Goal: Find specific page/section

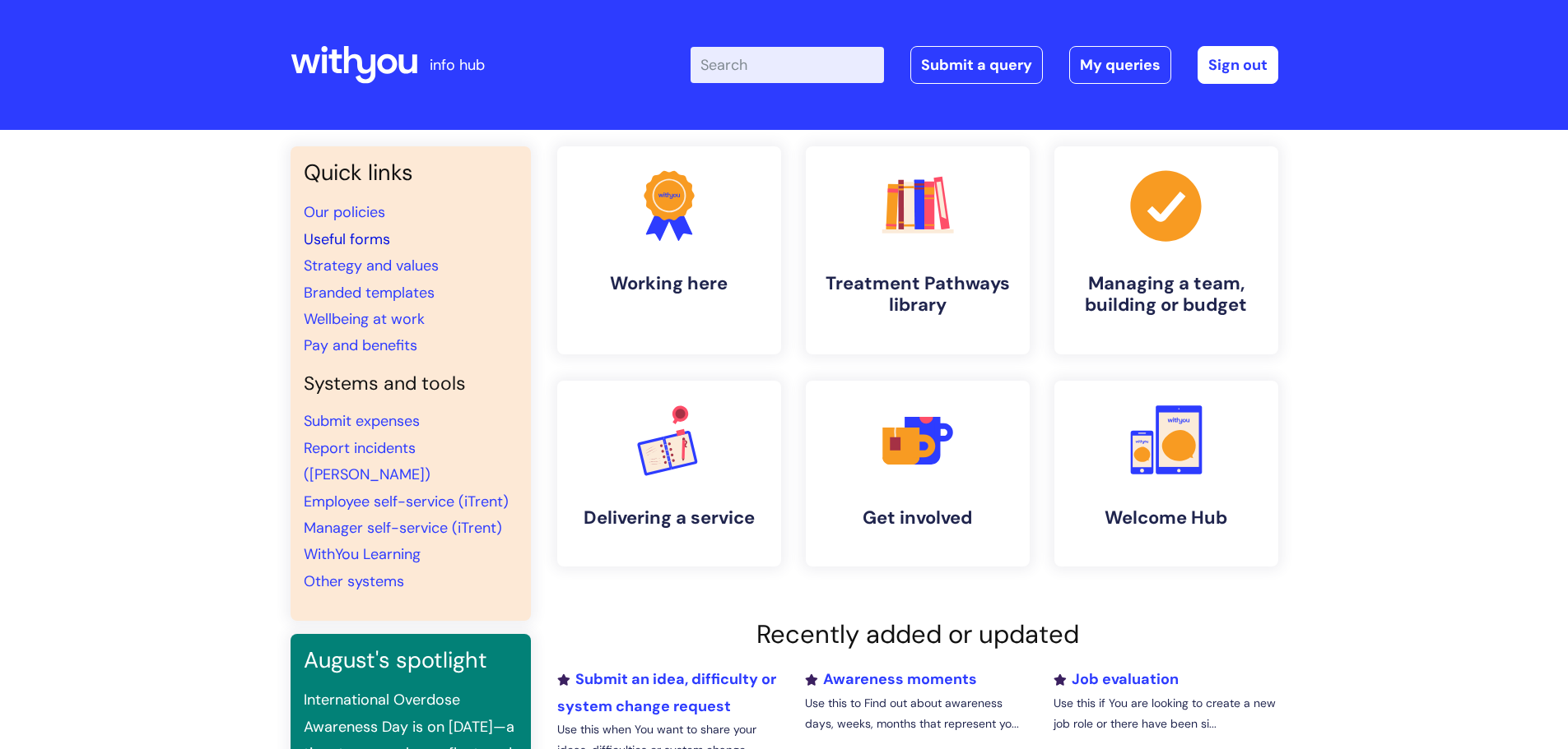
click at [346, 248] on link "Useful forms" at bounding box center [347, 239] width 86 height 20
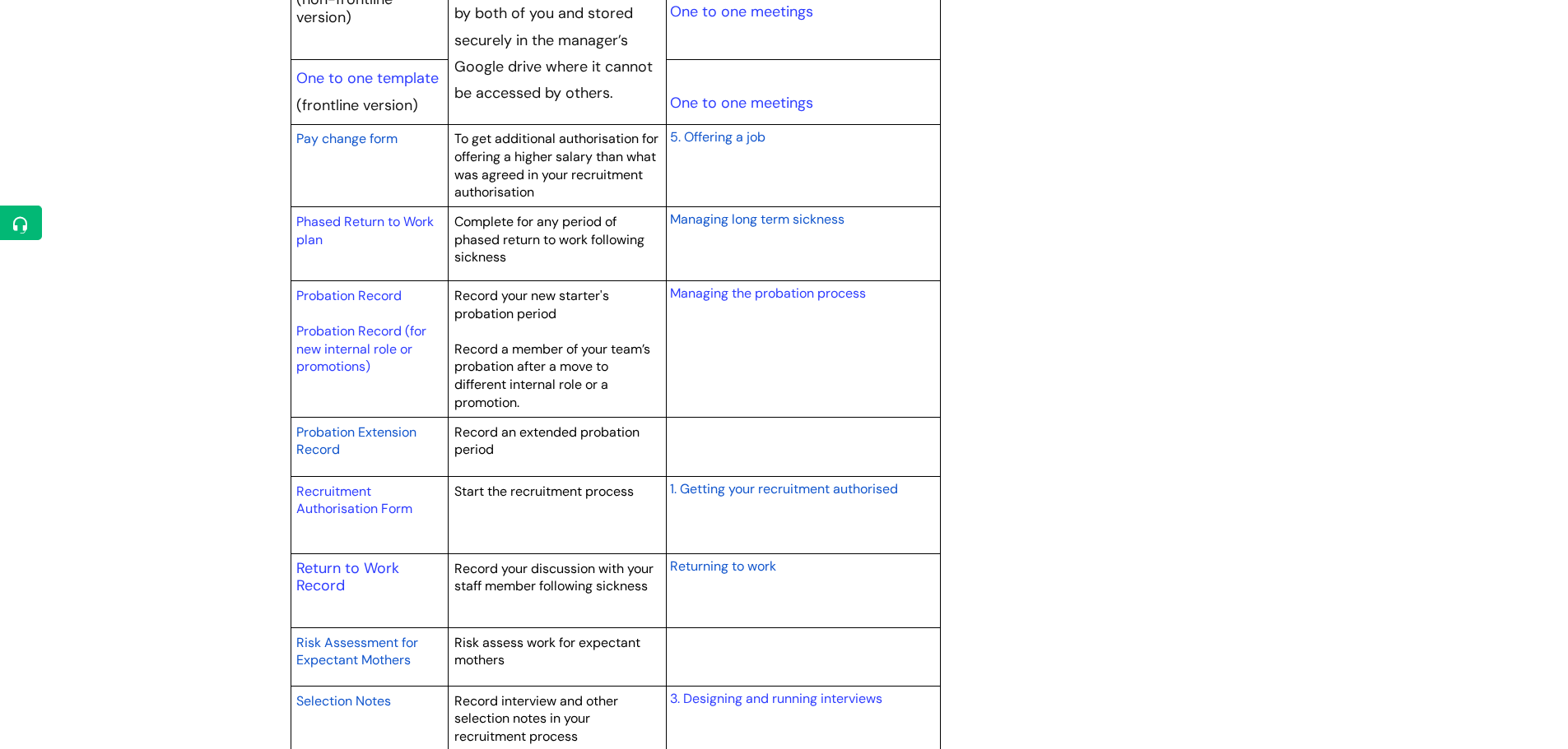
scroll to position [2139, 0]
